Goal: Task Accomplishment & Management: Manage account settings

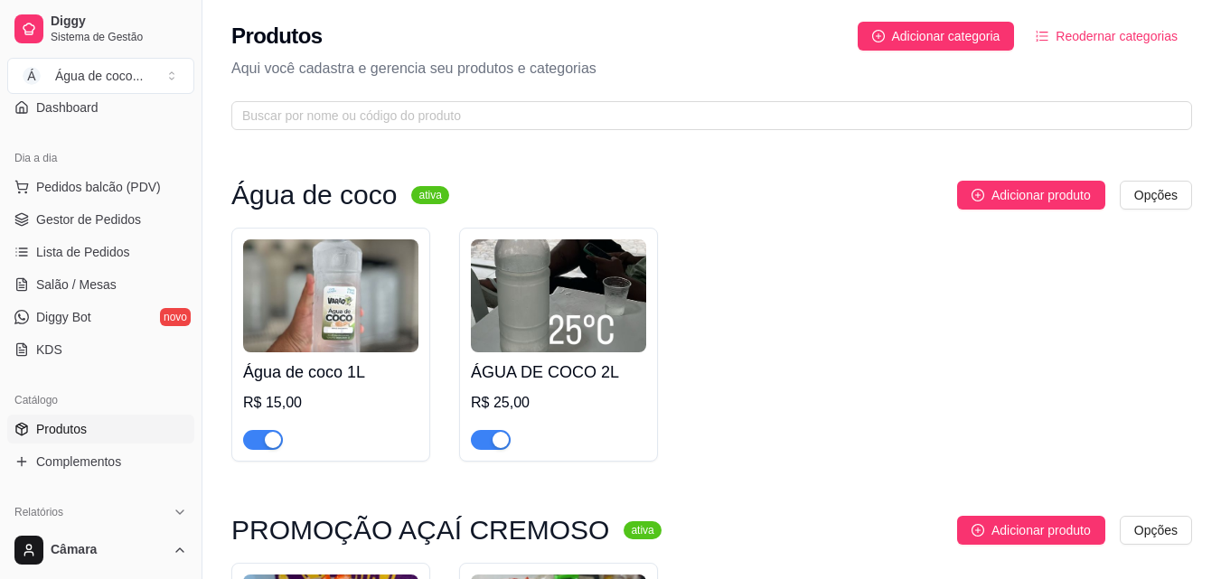
scroll to position [165, 0]
click at [120, 220] on span "Gestor de Pedidos" at bounding box center [88, 217] width 105 height 18
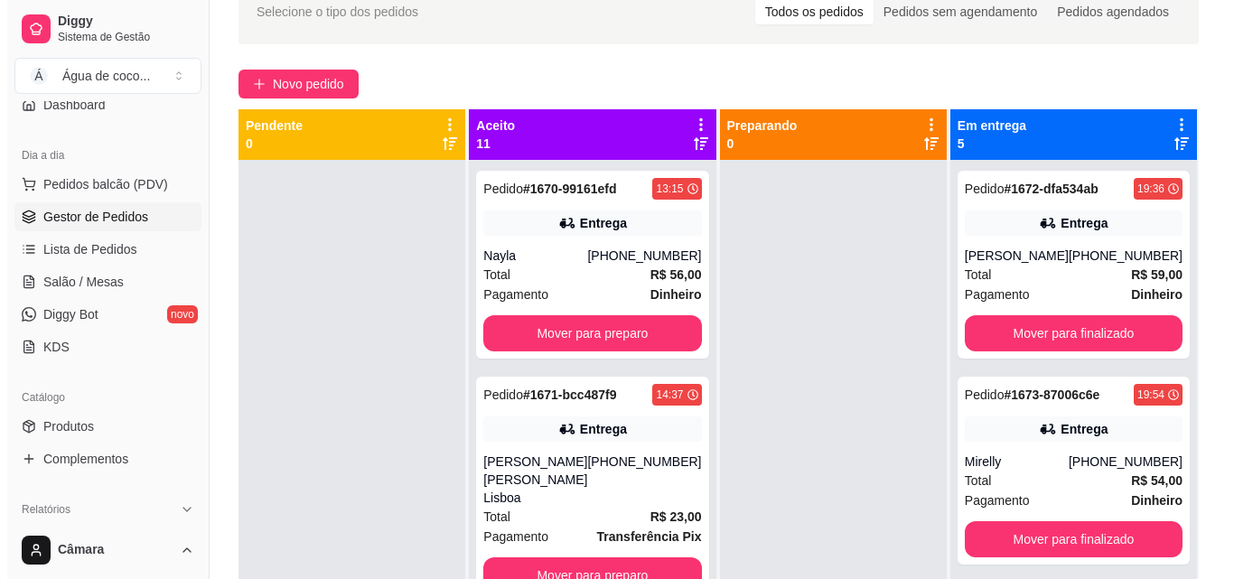
scroll to position [122, 0]
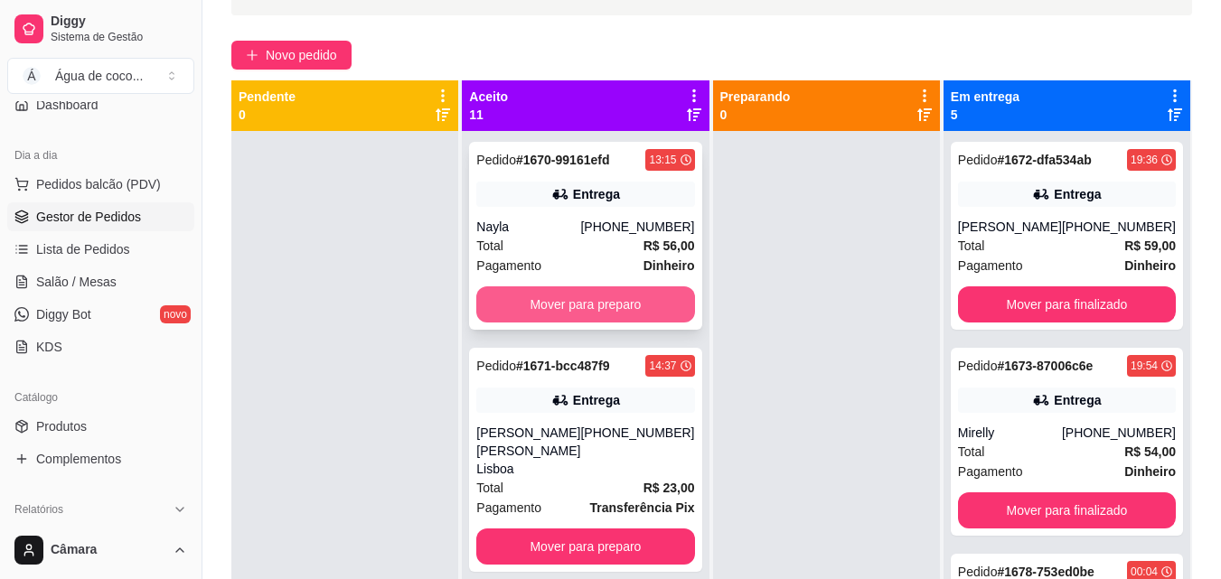
click at [658, 299] on button "Mover para preparo" at bounding box center [585, 304] width 218 height 36
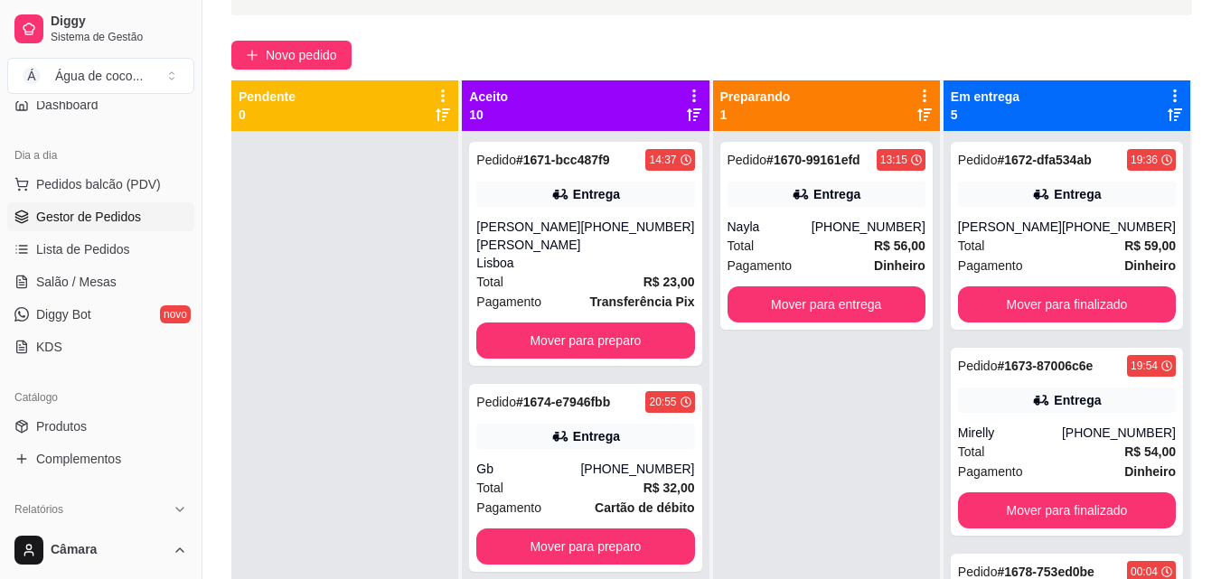
click at [658, 299] on div "Pedido # 1671-bcc487f9 14:37 Entrega [PERSON_NAME] [PERSON_NAME] Lisboa [PHONE_…" at bounding box center [585, 254] width 232 height 224
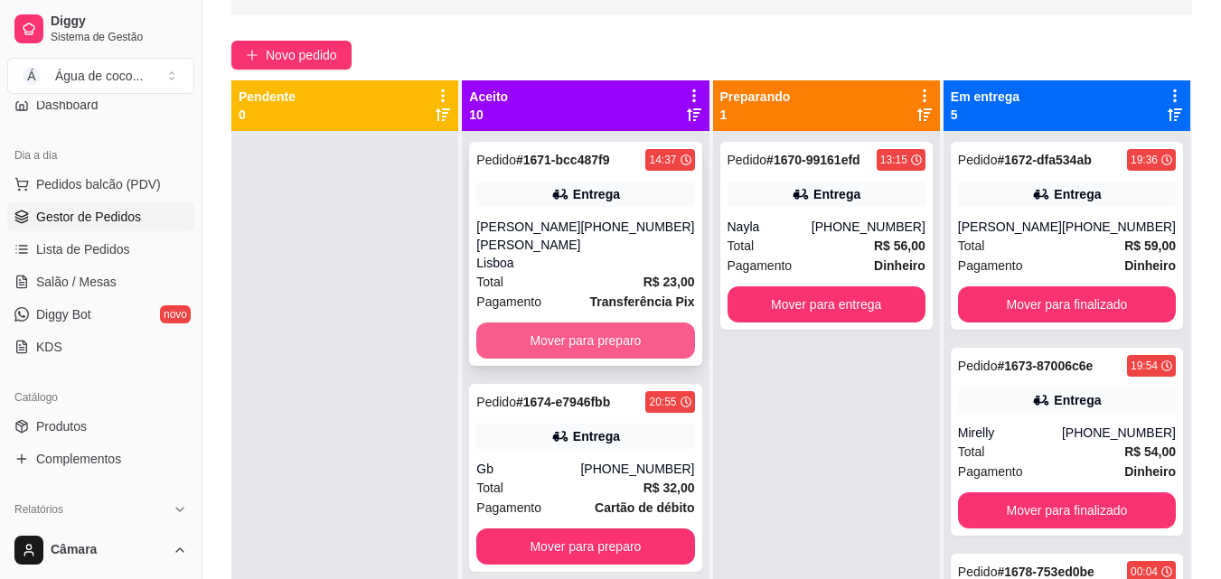
click at [652, 323] on button "Mover para preparo" at bounding box center [585, 341] width 218 height 36
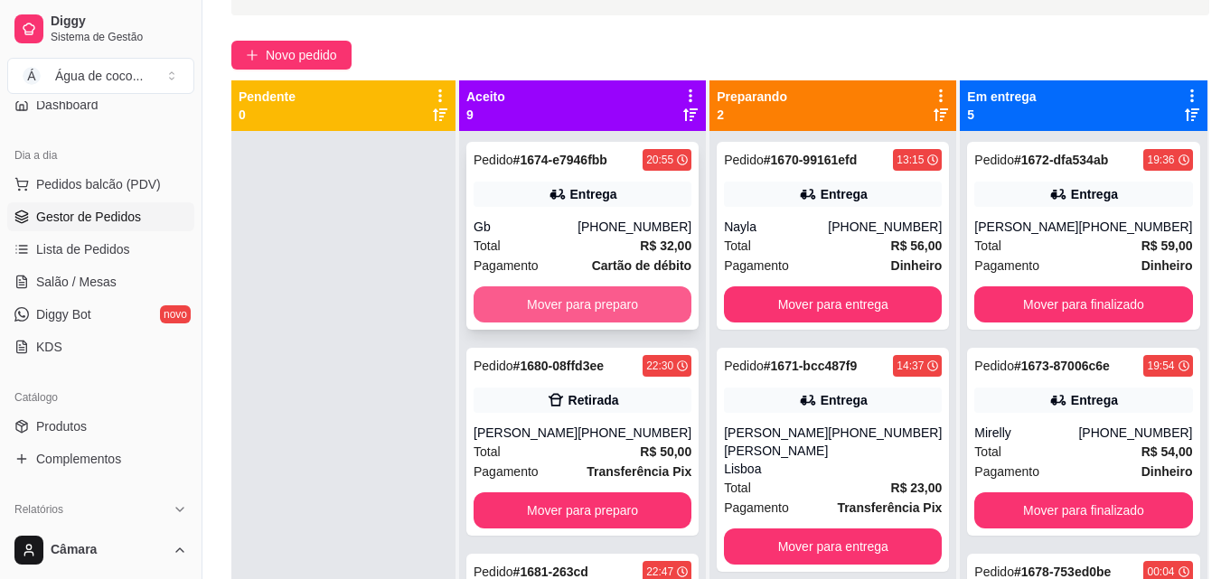
click at [637, 300] on button "Mover para preparo" at bounding box center [583, 304] width 218 height 36
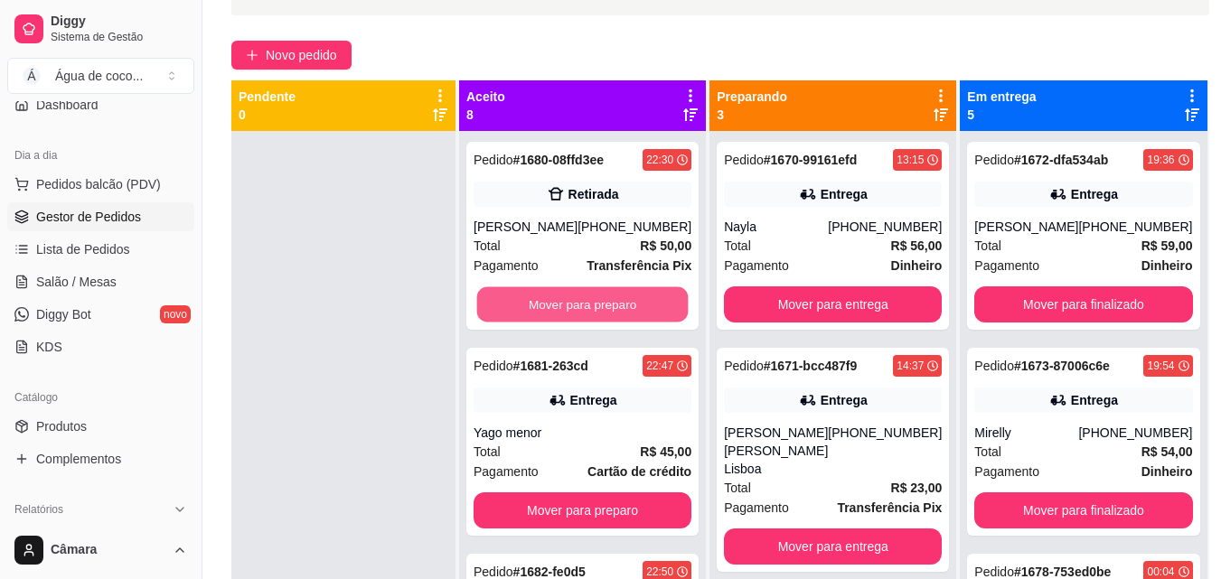
click at [637, 300] on button "Mover para preparo" at bounding box center [582, 304] width 211 height 35
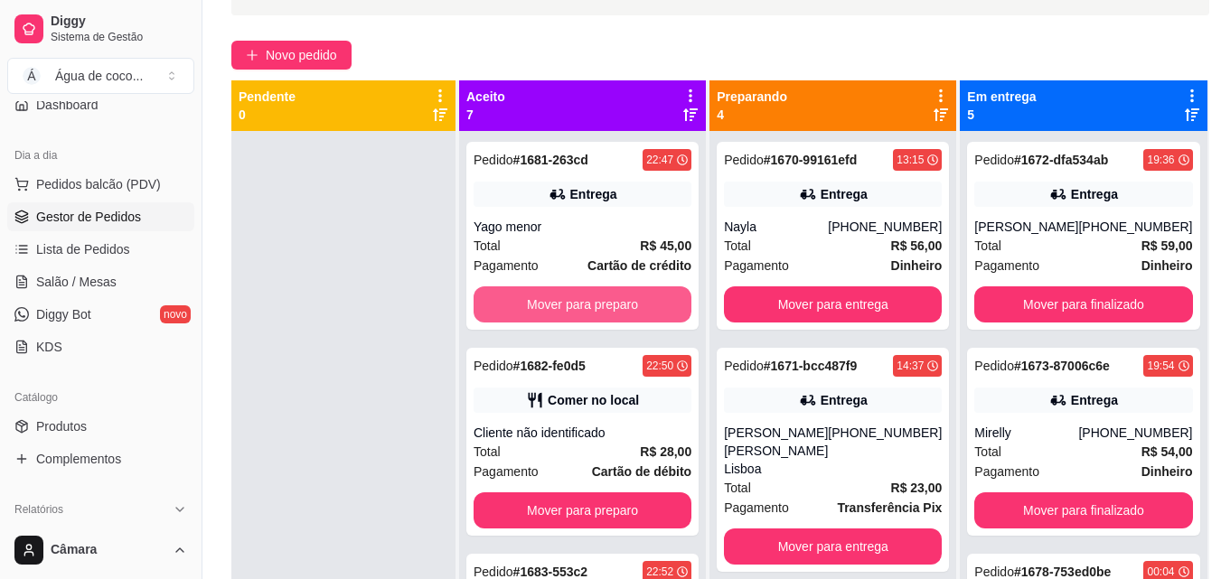
click at [637, 300] on button "Mover para preparo" at bounding box center [583, 304] width 218 height 36
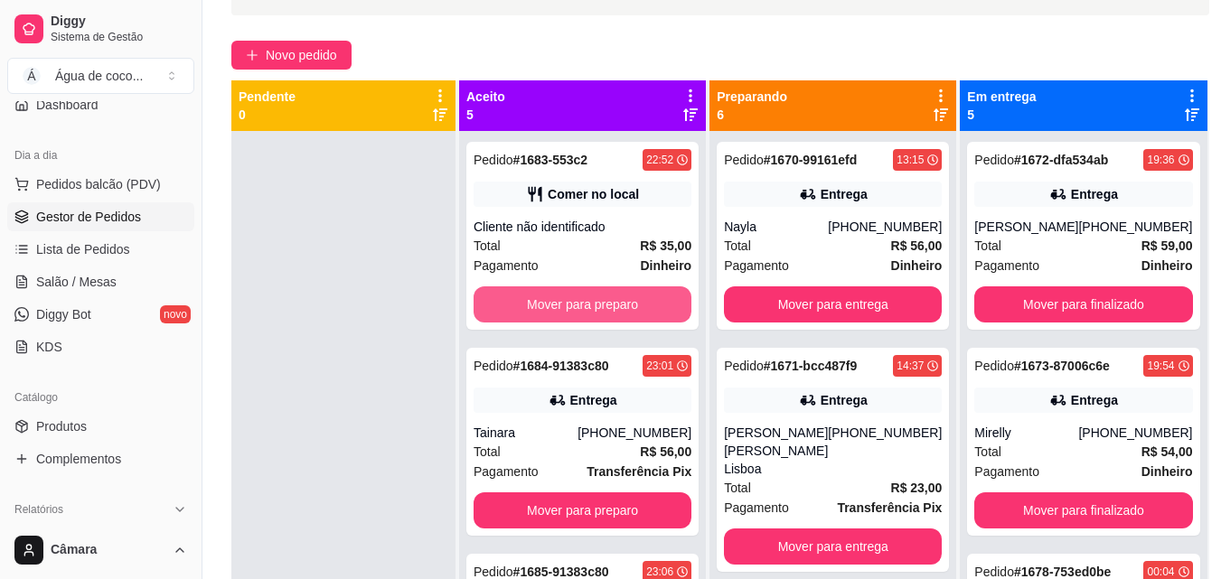
click at [637, 300] on button "Mover para preparo" at bounding box center [583, 304] width 218 height 36
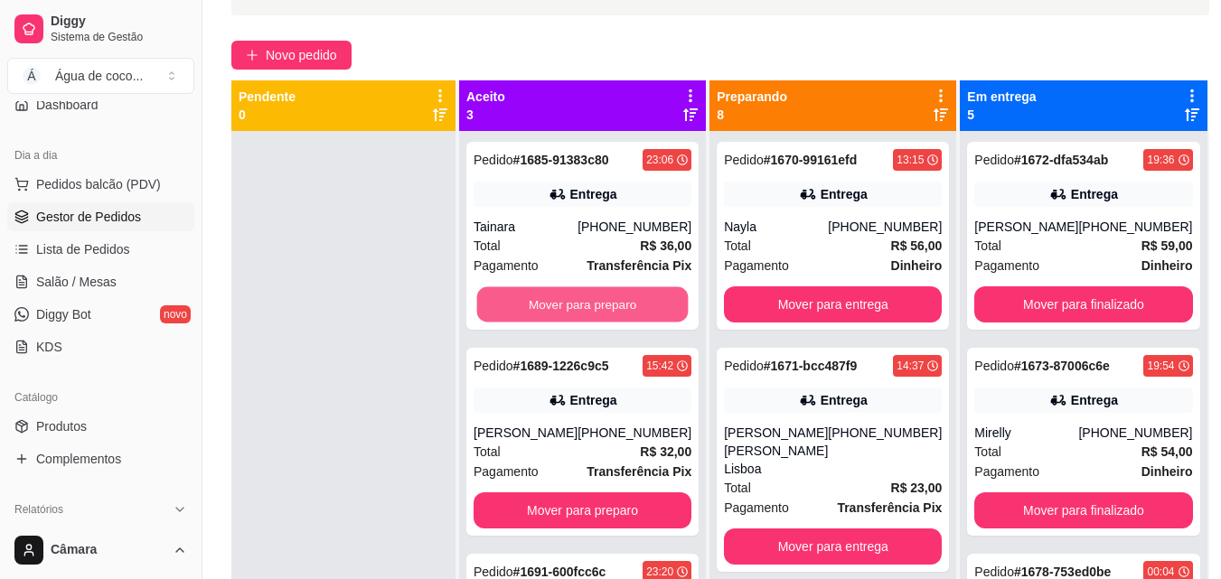
click at [637, 300] on button "Mover para preparo" at bounding box center [582, 304] width 211 height 35
click at [637, 300] on button "Mover para preparo" at bounding box center [583, 304] width 218 height 36
click at [637, 300] on div "Mover para preparo" at bounding box center [583, 304] width 218 height 36
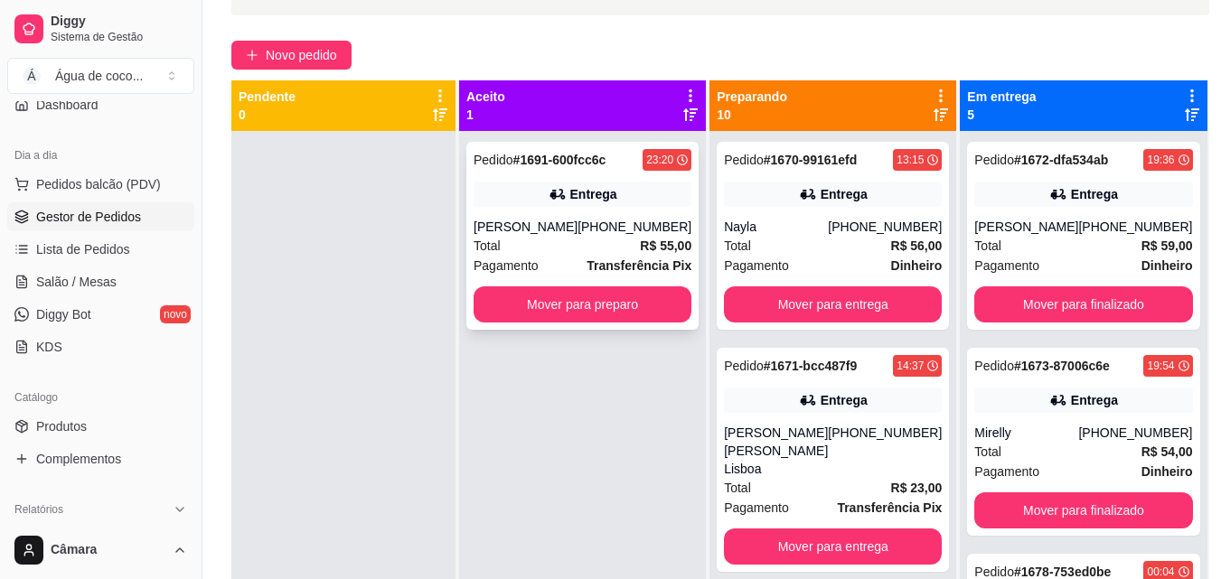
click at [556, 207] on div "Pedido # 1691-600fcc6c 23:20 Entrega Jaila [PHONE_NUMBER] Total R$ 55,00 Pagame…" at bounding box center [582, 236] width 232 height 188
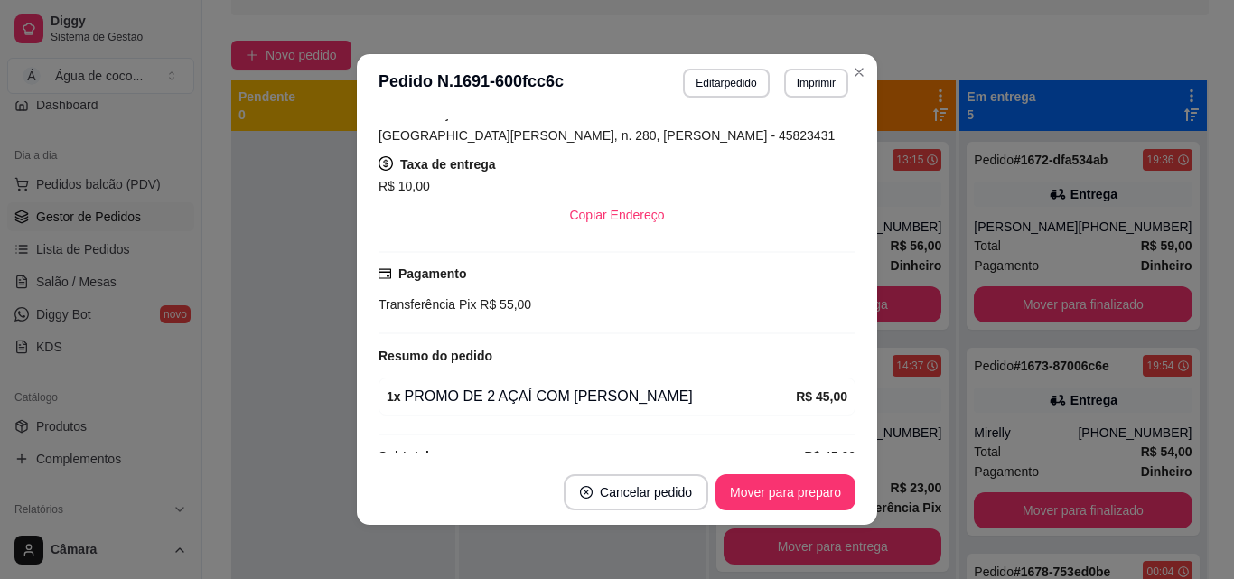
scroll to position [354, 0]
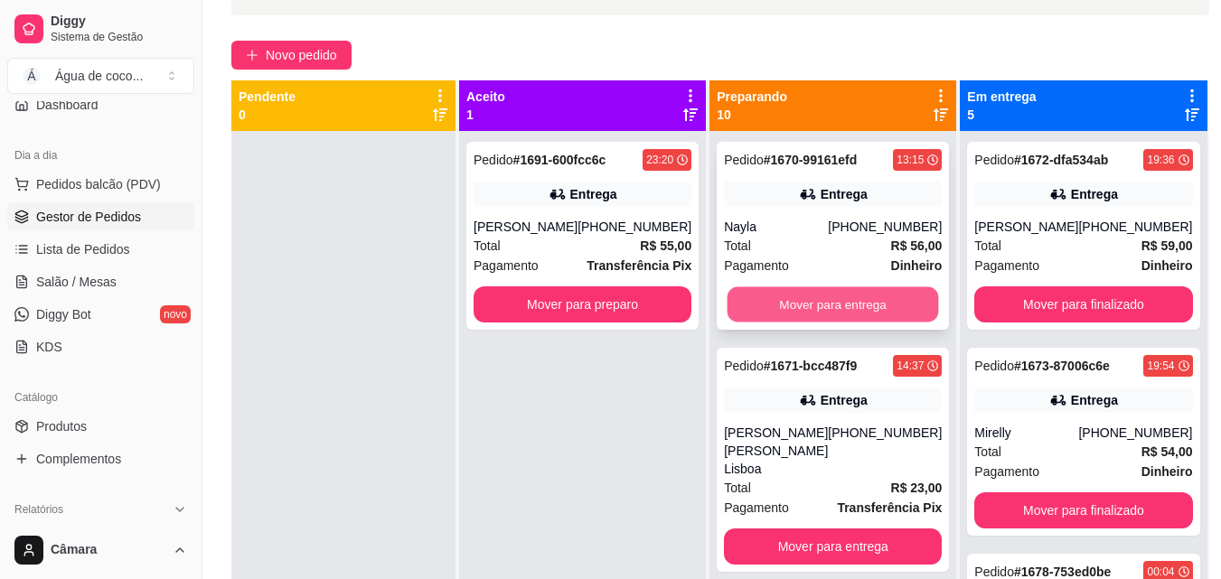
click at [774, 299] on button "Mover para entrega" at bounding box center [832, 304] width 211 height 35
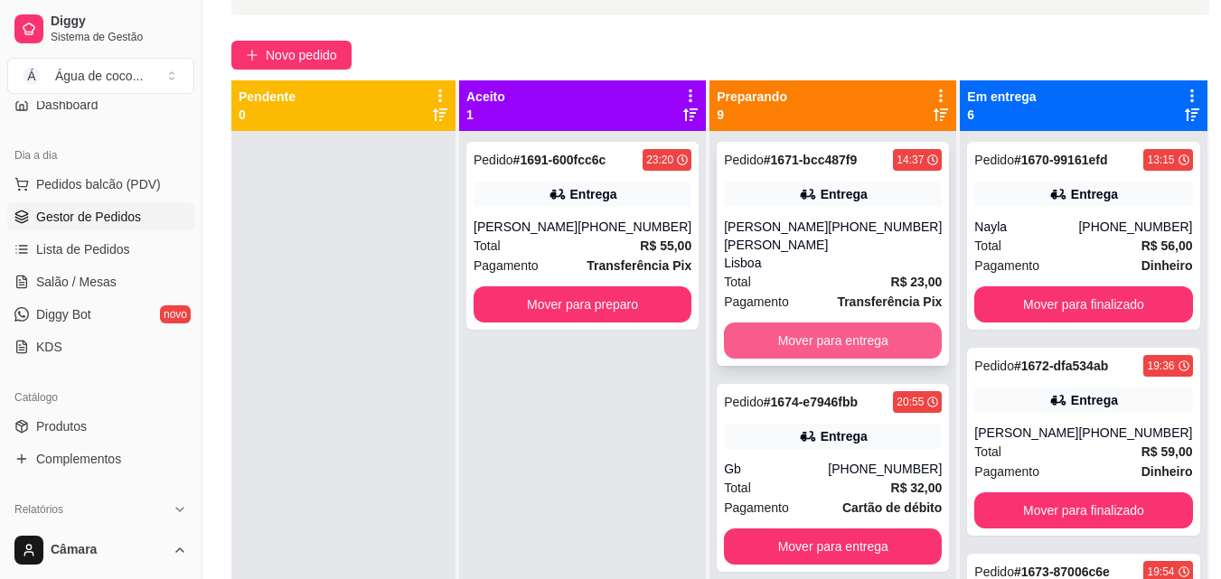
click at [787, 323] on button "Mover para entrega" at bounding box center [833, 341] width 218 height 36
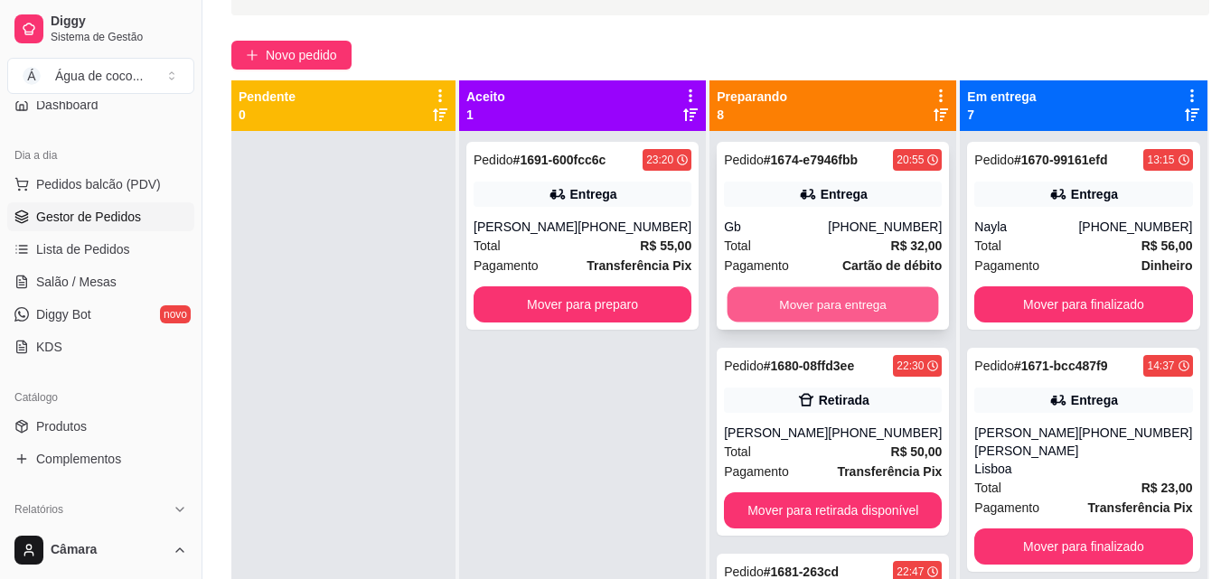
click at [793, 305] on button "Mover para entrega" at bounding box center [832, 304] width 211 height 35
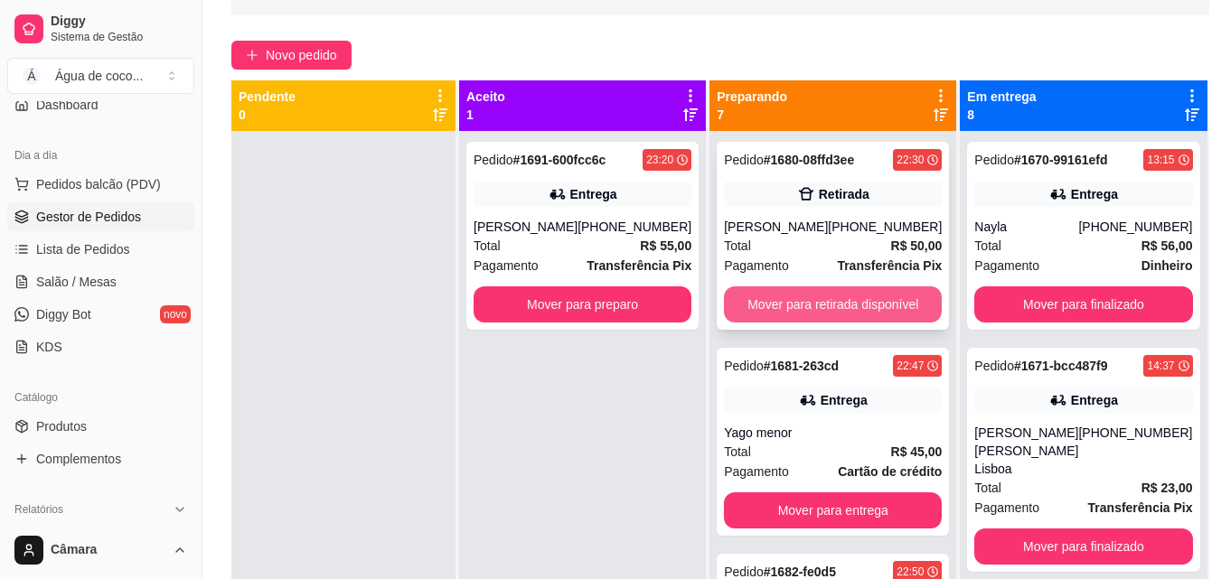
click at [795, 307] on button "Mover para retirada disponível" at bounding box center [833, 304] width 218 height 36
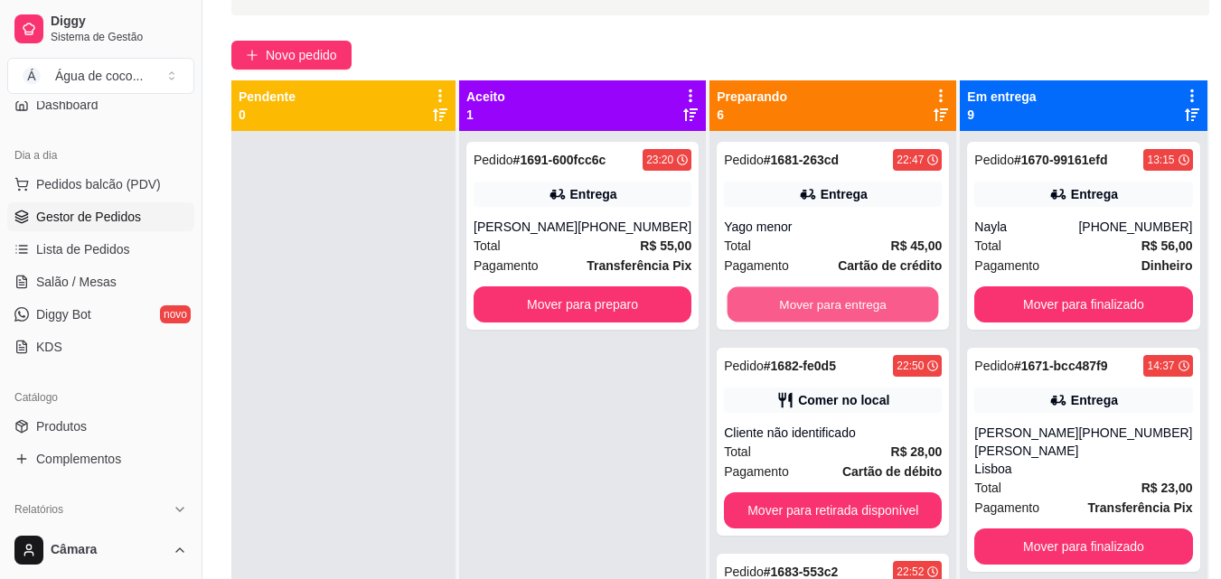
click at [795, 307] on button "Mover para entrega" at bounding box center [832, 304] width 211 height 35
click at [795, 307] on button "Mover para retirada disponível" at bounding box center [833, 304] width 218 height 36
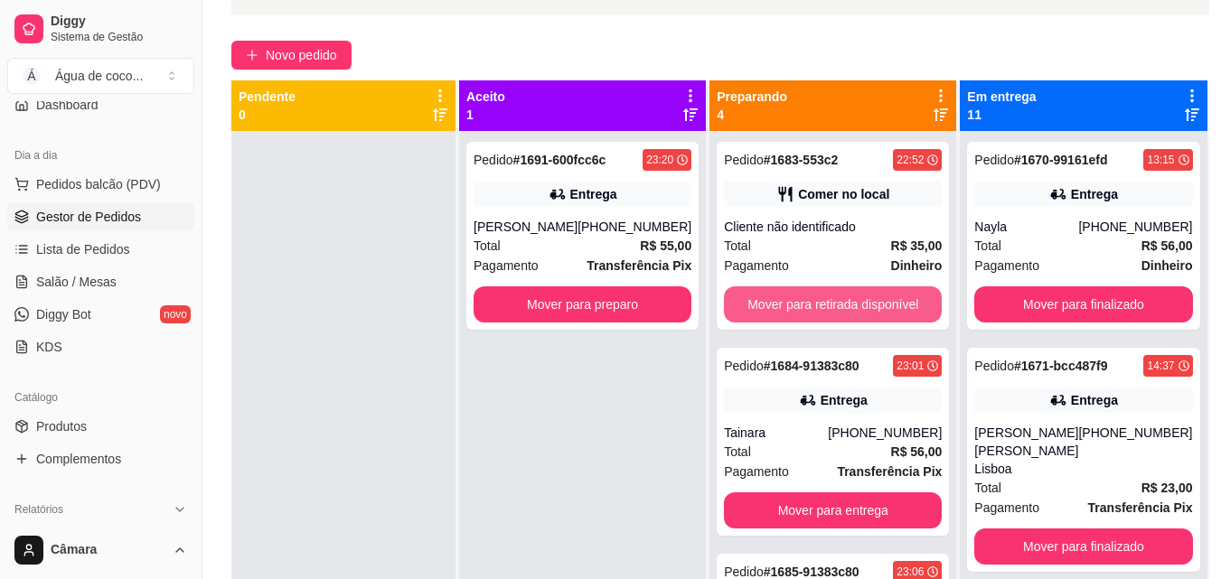
click at [795, 307] on button "Mover para retirada disponível" at bounding box center [833, 304] width 218 height 36
click at [795, 307] on button "Mover para entrega" at bounding box center [833, 304] width 218 height 36
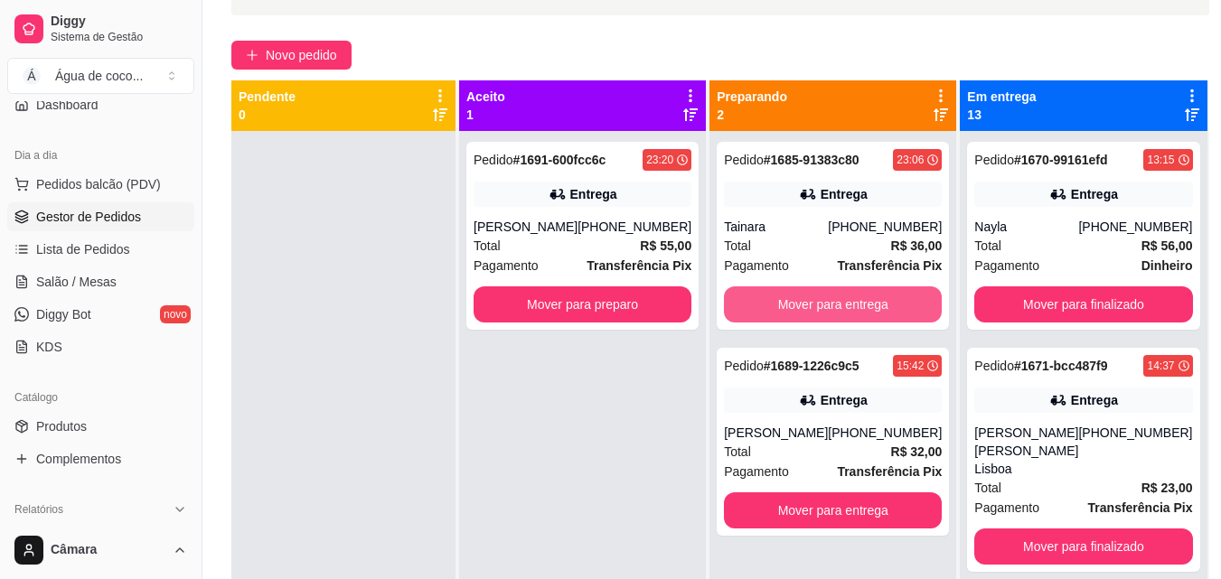
click at [795, 307] on button "Mover para entrega" at bounding box center [833, 304] width 218 height 36
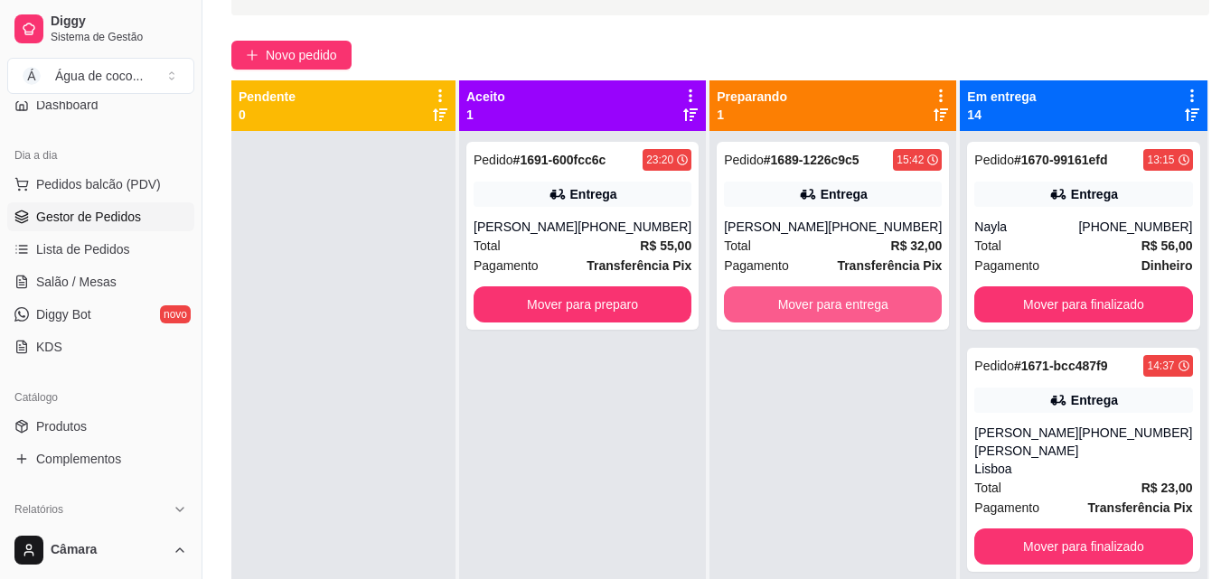
click at [795, 307] on button "Mover para entrega" at bounding box center [833, 304] width 218 height 36
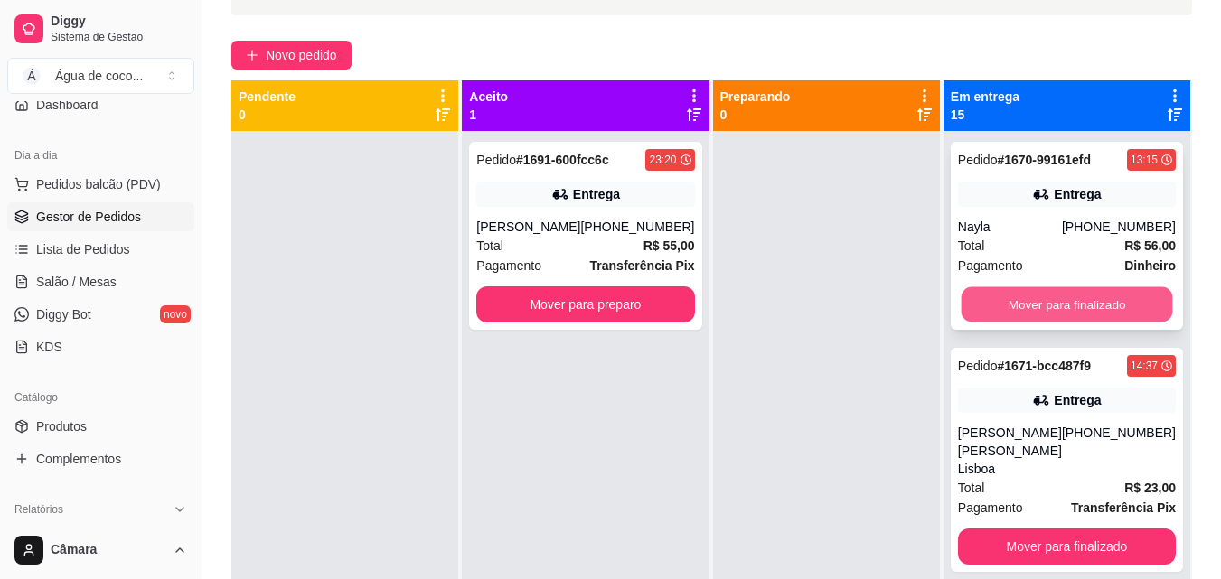
click at [1061, 313] on button "Mover para finalizado" at bounding box center [1066, 304] width 211 height 35
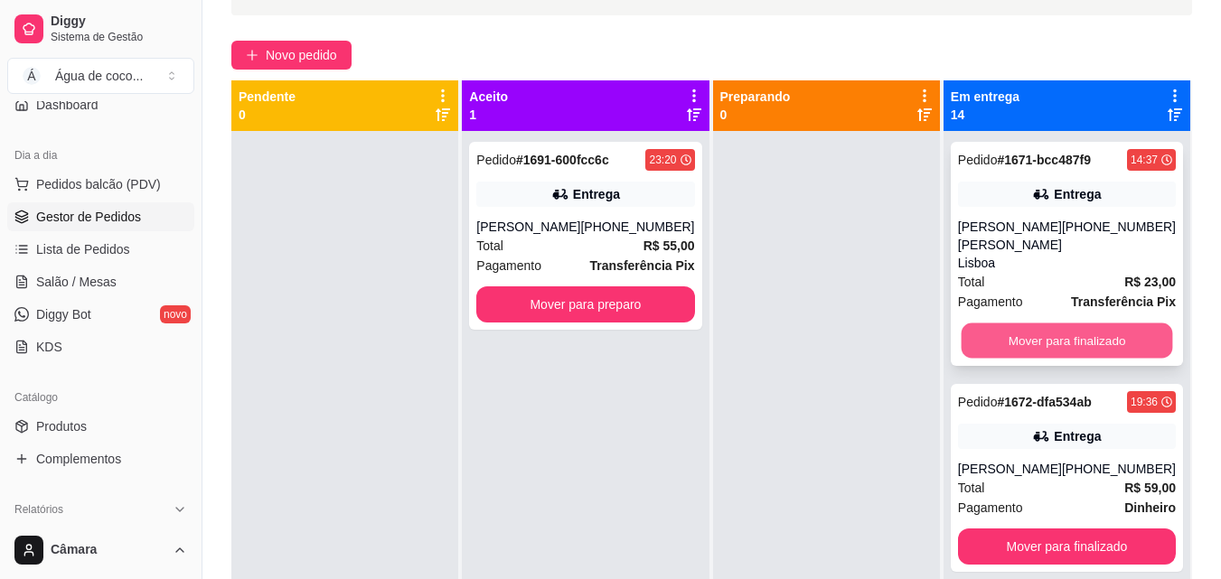
click at [1061, 324] on button "Mover para finalizado" at bounding box center [1066, 341] width 211 height 35
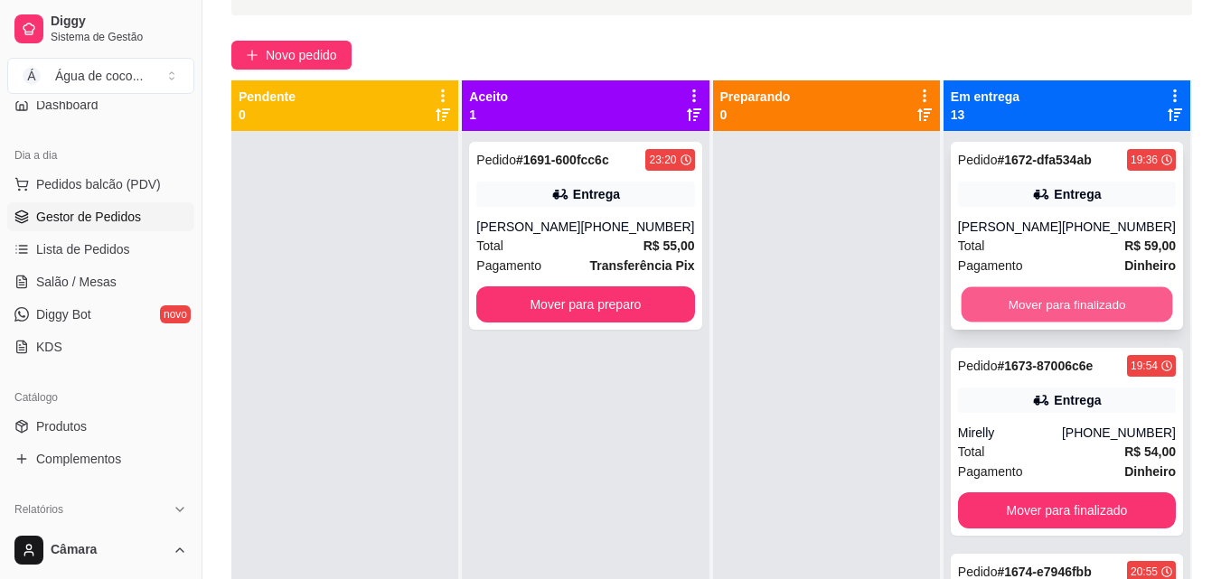
click at [1057, 309] on button "Mover para finalizado" at bounding box center [1066, 304] width 211 height 35
click at [1050, 306] on button "Mover para finalizado" at bounding box center [1067, 304] width 218 height 36
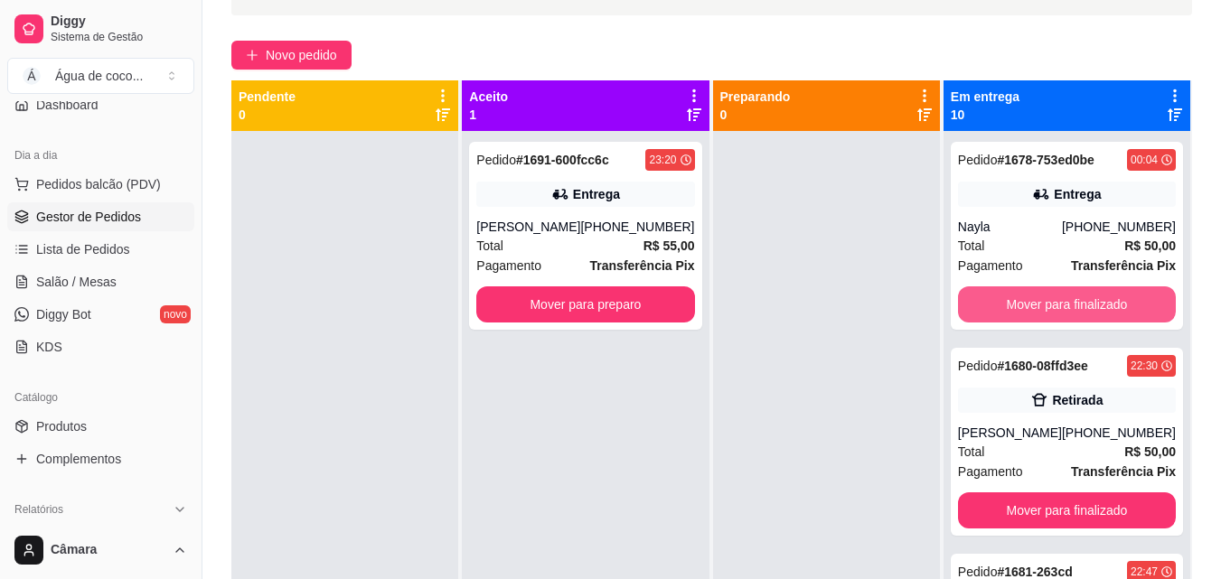
click at [1050, 306] on button "Mover para finalizado" at bounding box center [1067, 304] width 218 height 36
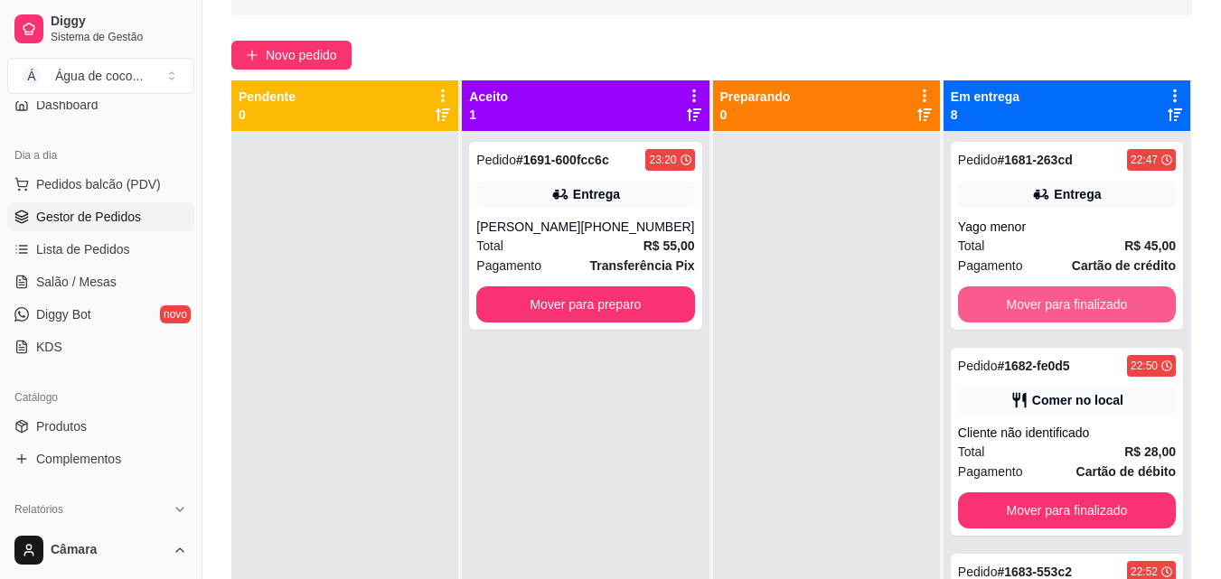
click at [1050, 306] on button "Mover para finalizado" at bounding box center [1067, 304] width 218 height 36
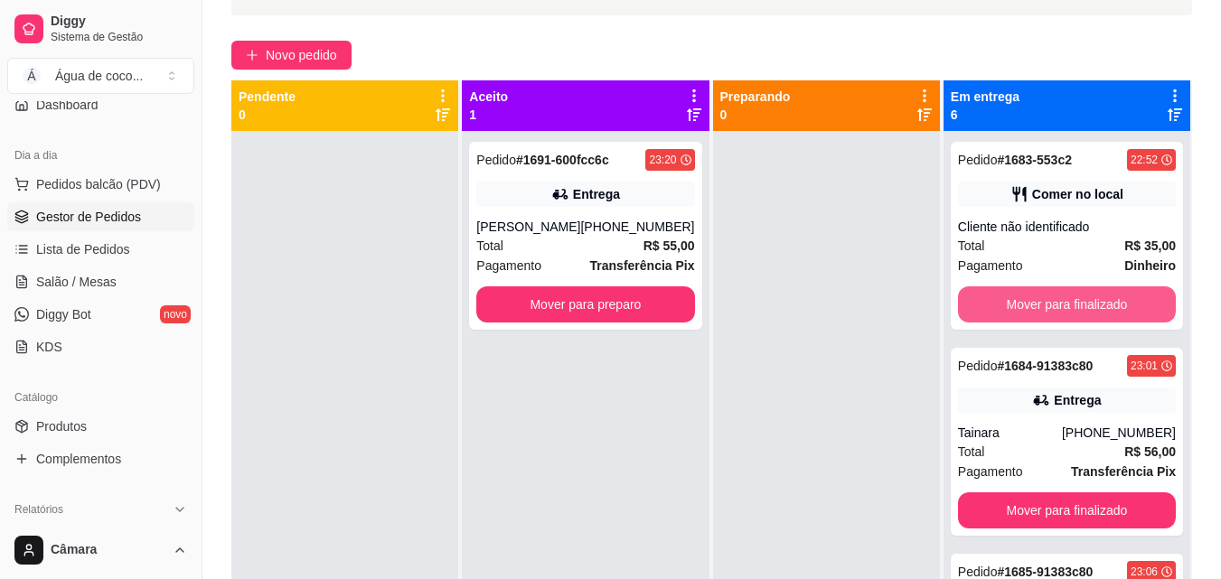
click at [1050, 306] on button "Mover para finalizado" at bounding box center [1067, 304] width 218 height 36
click at [1050, 306] on button "Mover para finalizado" at bounding box center [1066, 304] width 211 height 35
click at [1050, 306] on button "Mover para finalizado" at bounding box center [1067, 304] width 218 height 36
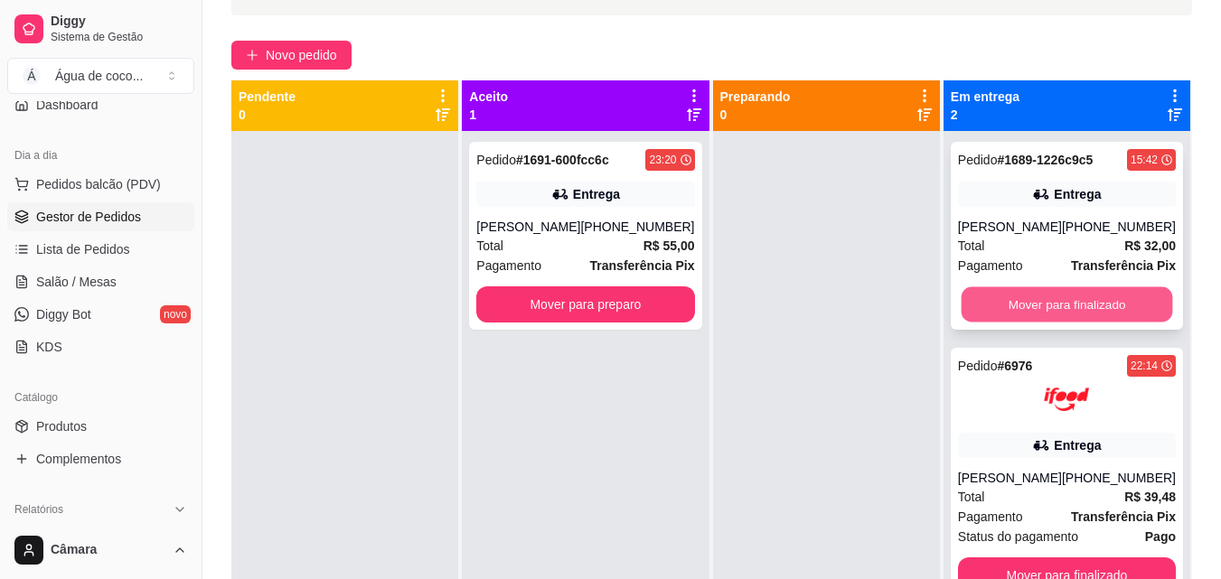
click at [1046, 307] on button "Mover para finalizado" at bounding box center [1066, 304] width 211 height 35
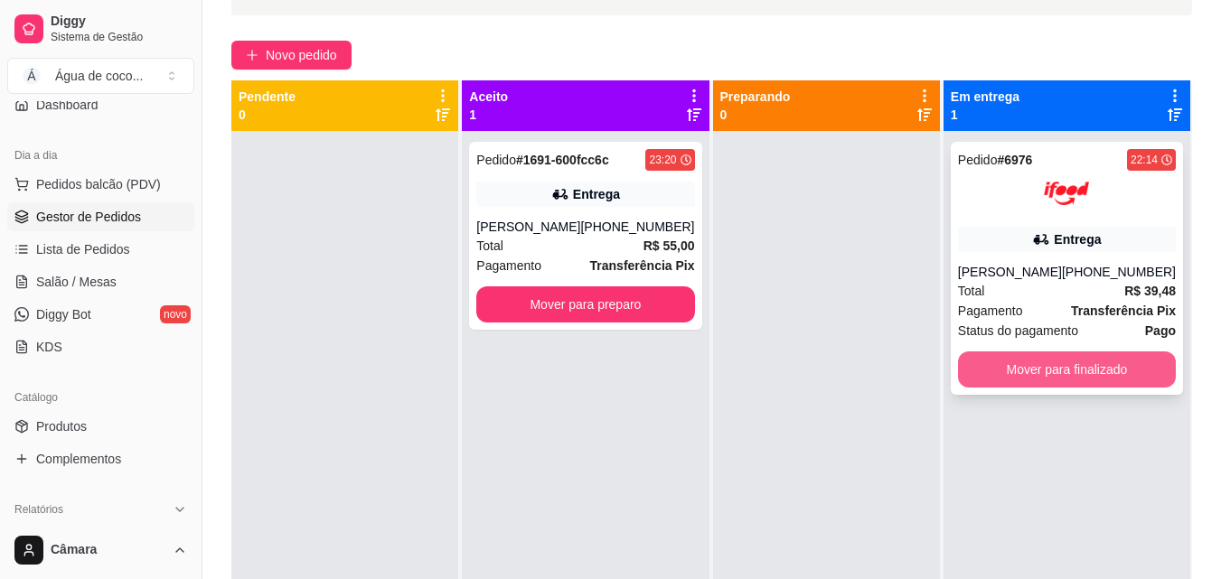
click at [1071, 367] on button "Mover para finalizado" at bounding box center [1067, 370] width 218 height 36
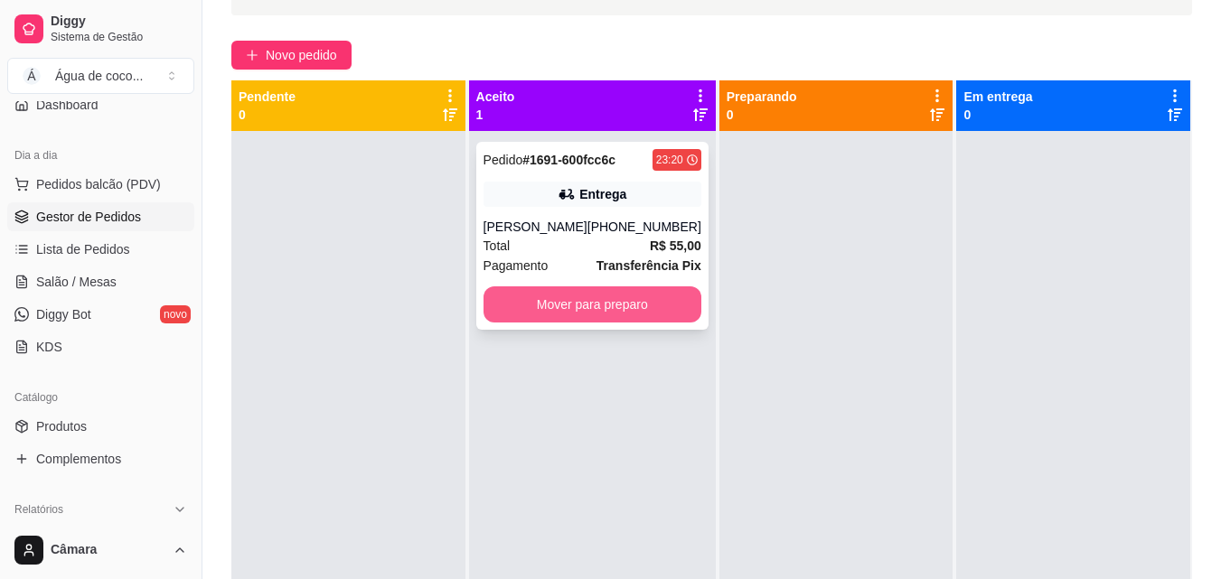
click at [666, 306] on button "Mover para preparo" at bounding box center [592, 304] width 218 height 36
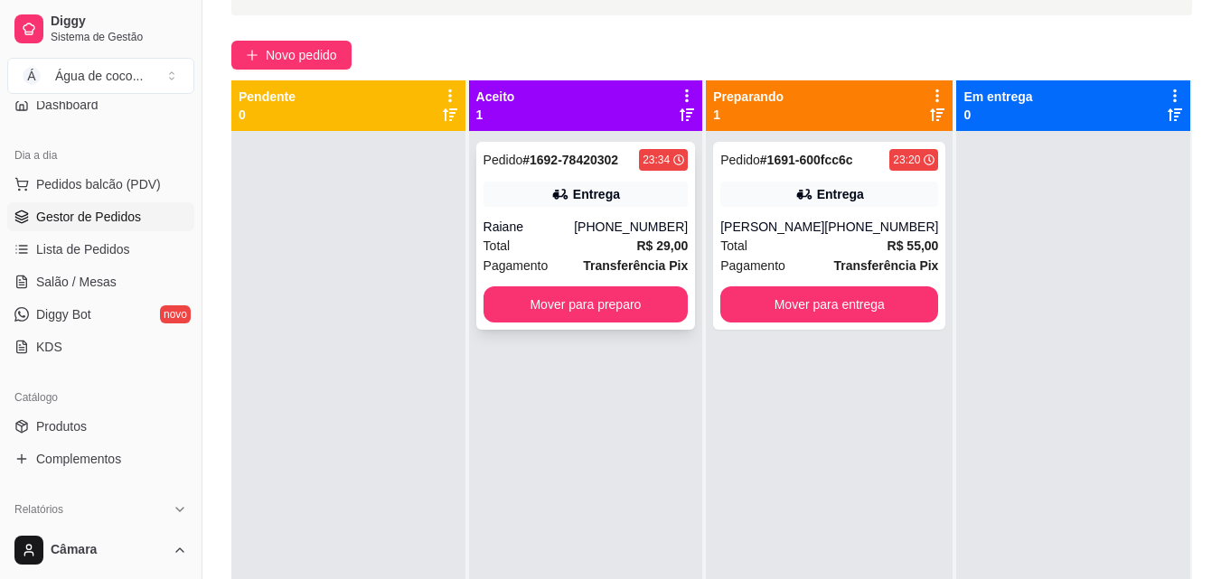
click at [677, 187] on div "Entrega" at bounding box center [585, 194] width 205 height 25
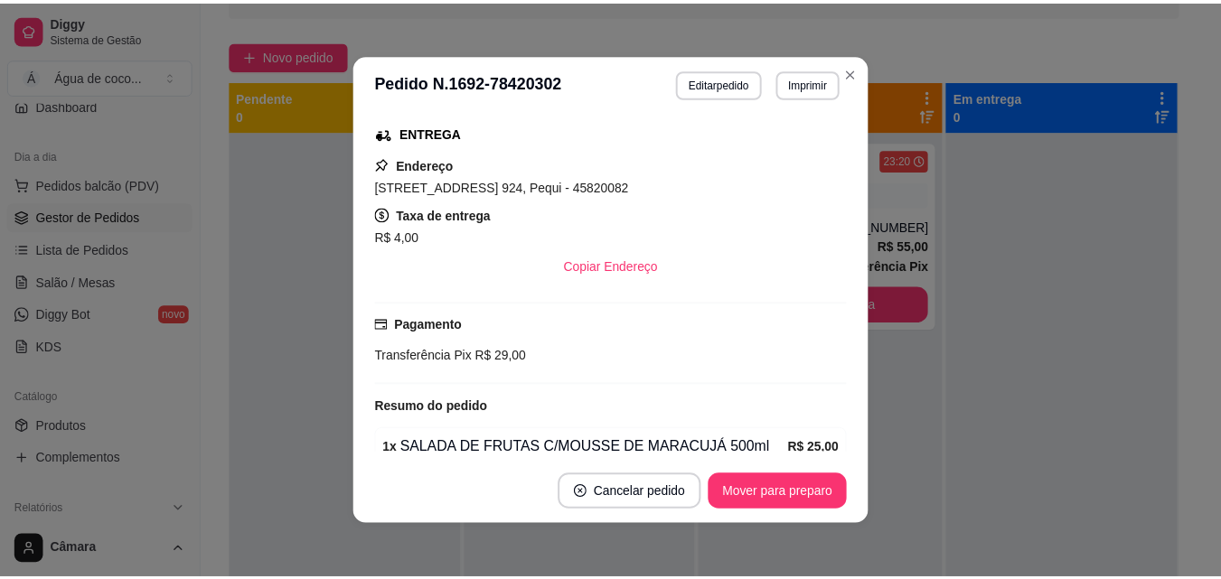
scroll to position [337, 0]
